Goal: Navigation & Orientation: Go to known website

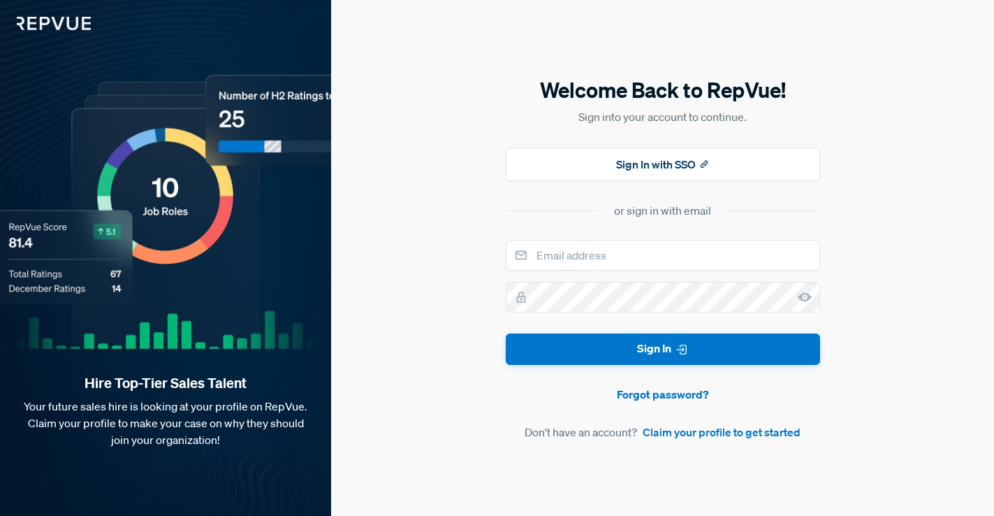
click at [60, 49] on div "Hire Top-Tier Sales Talent Your future sales hire is looking at your profile on…" at bounding box center [165, 258] width 331 height 516
click at [70, 24] on img at bounding box center [45, 15] width 91 height 30
click at [83, 29] on img at bounding box center [45, 15] width 91 height 30
